Goal: Check status: Check status

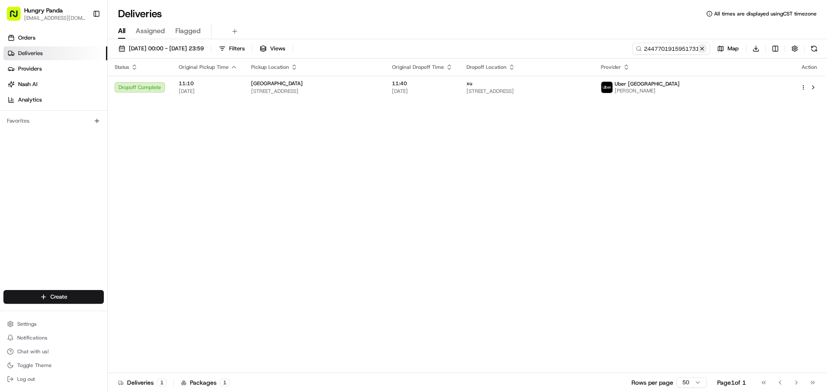
click at [701, 46] on button at bounding box center [701, 48] width 9 height 9
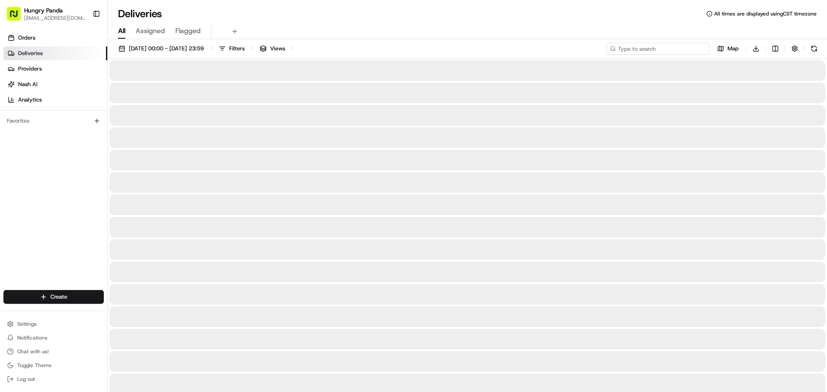
click at [680, 50] on input at bounding box center [657, 49] width 103 height 12
paste input "0747721945459717351319"
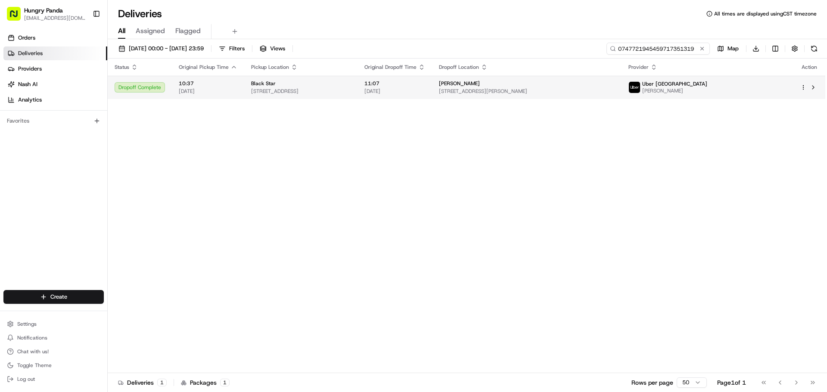
type input "0747721945459717351319"
click at [350, 89] on span "[STREET_ADDRESS]" at bounding box center [300, 91] width 99 height 7
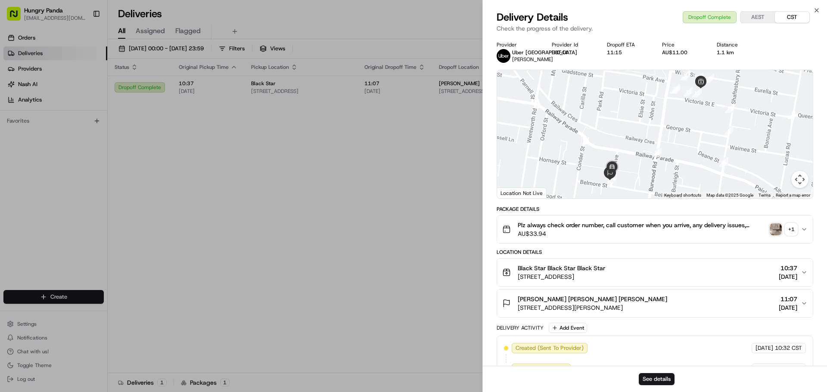
click at [776, 220] on button "Plz always check order number, call customer when you arrive, any delivery issu…" at bounding box center [655, 230] width 316 height 28
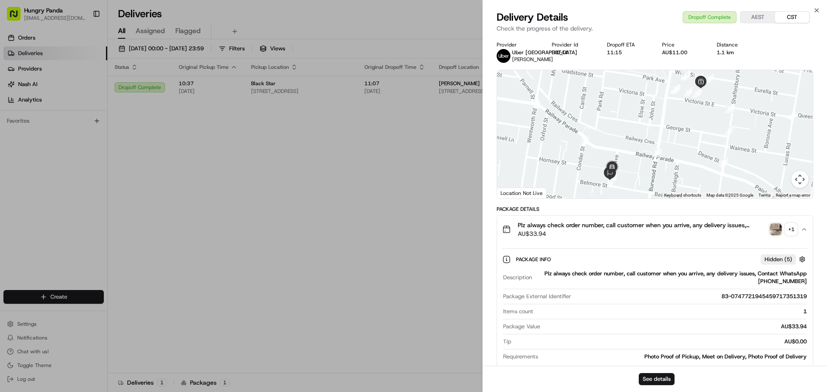
click at [776, 228] on img "button" at bounding box center [775, 229] width 12 height 12
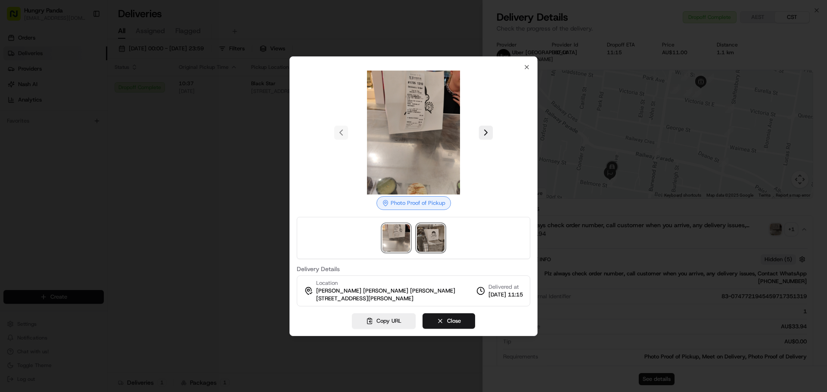
click at [426, 233] on img at bounding box center [431, 238] width 28 height 28
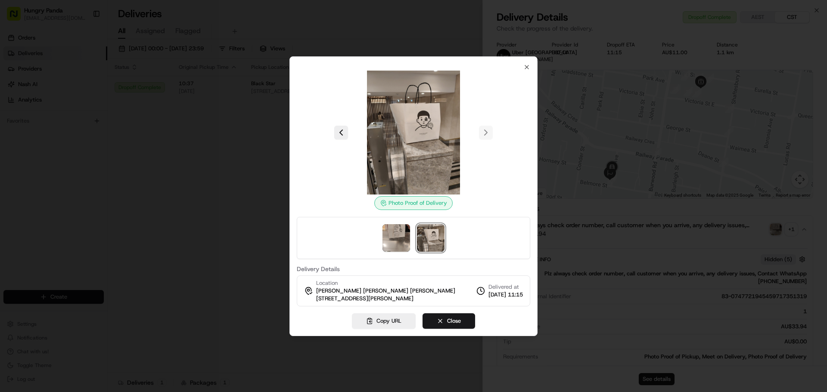
click at [418, 144] on img at bounding box center [413, 133] width 124 height 124
click at [528, 66] on icon "button" at bounding box center [526, 66] width 3 height 3
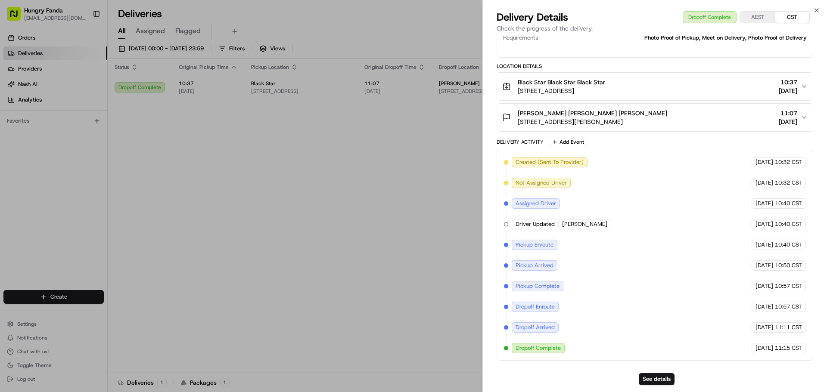
scroll to position [18, 0]
